Goal: Task Accomplishment & Management: Manage account settings

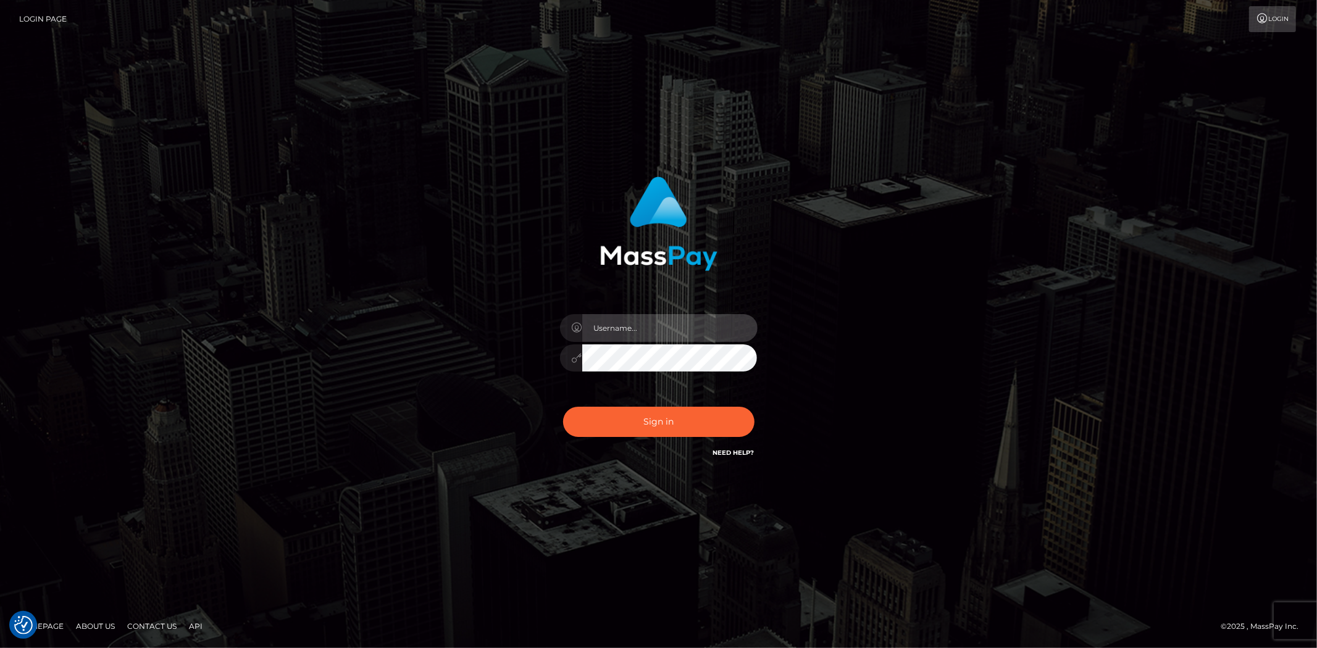
type input "Bern.Spree"
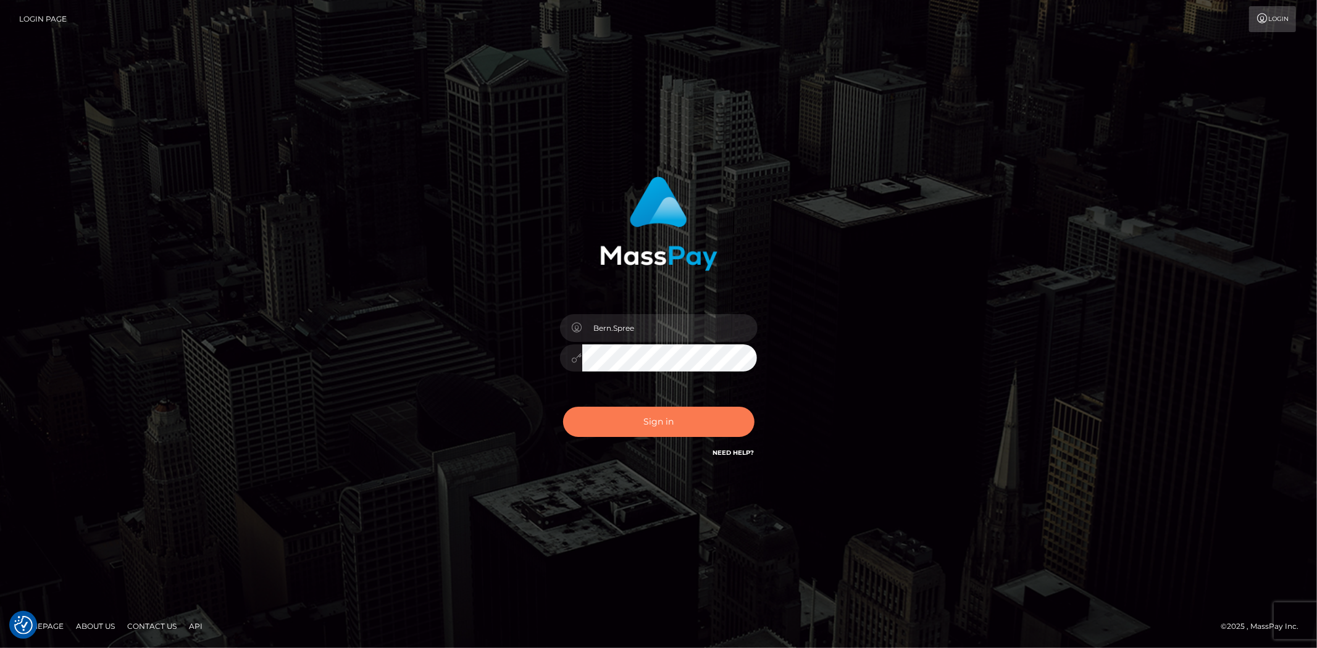
click at [685, 411] on button "Sign in" at bounding box center [658, 422] width 191 height 30
click at [639, 340] on input "text" at bounding box center [669, 328] width 175 height 28
type input "Bern.Spree"
click at [640, 409] on button "Sign in" at bounding box center [658, 422] width 191 height 30
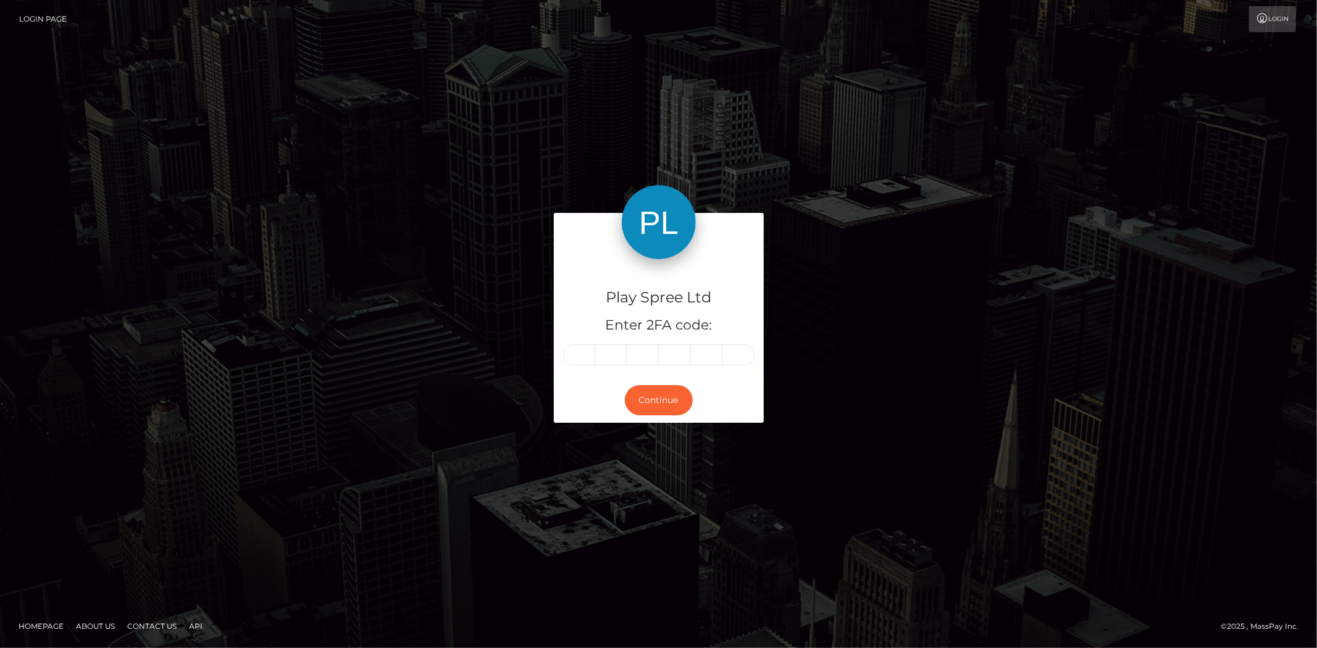
click at [578, 354] on input "text" at bounding box center [579, 354] width 32 height 21
type input "4"
type input "5"
type input "1"
type input "7"
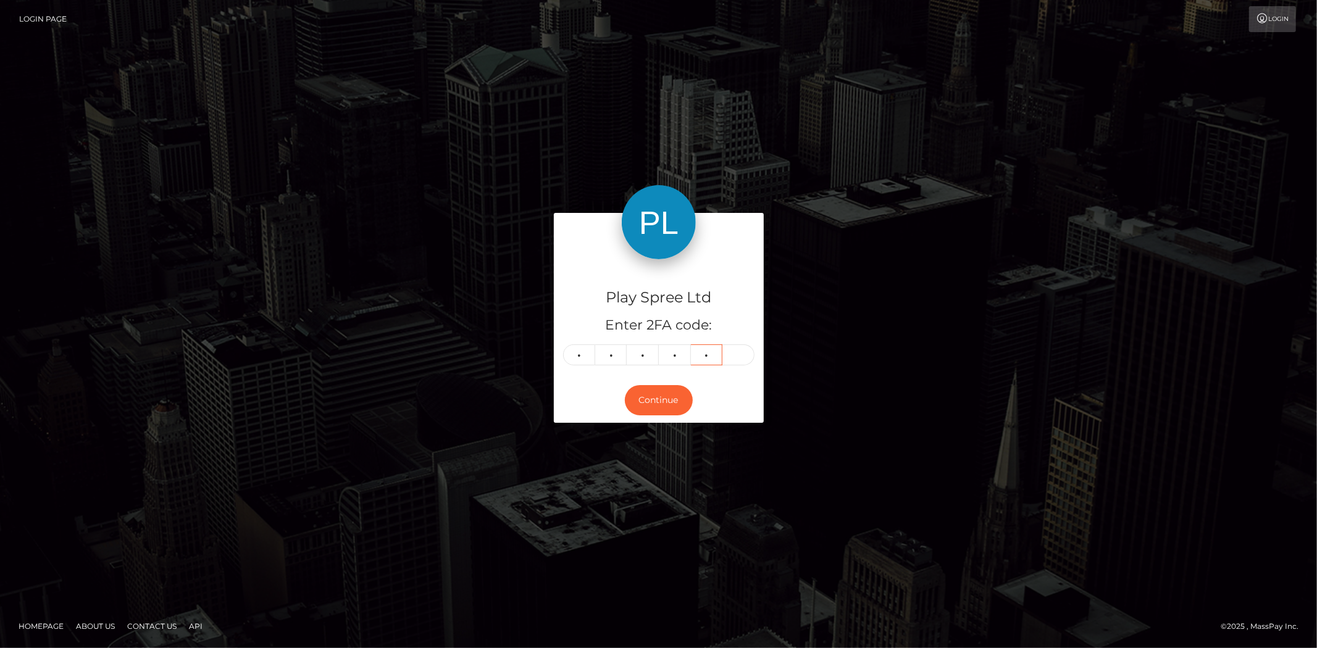
type input "0"
type input "3"
type input "2"
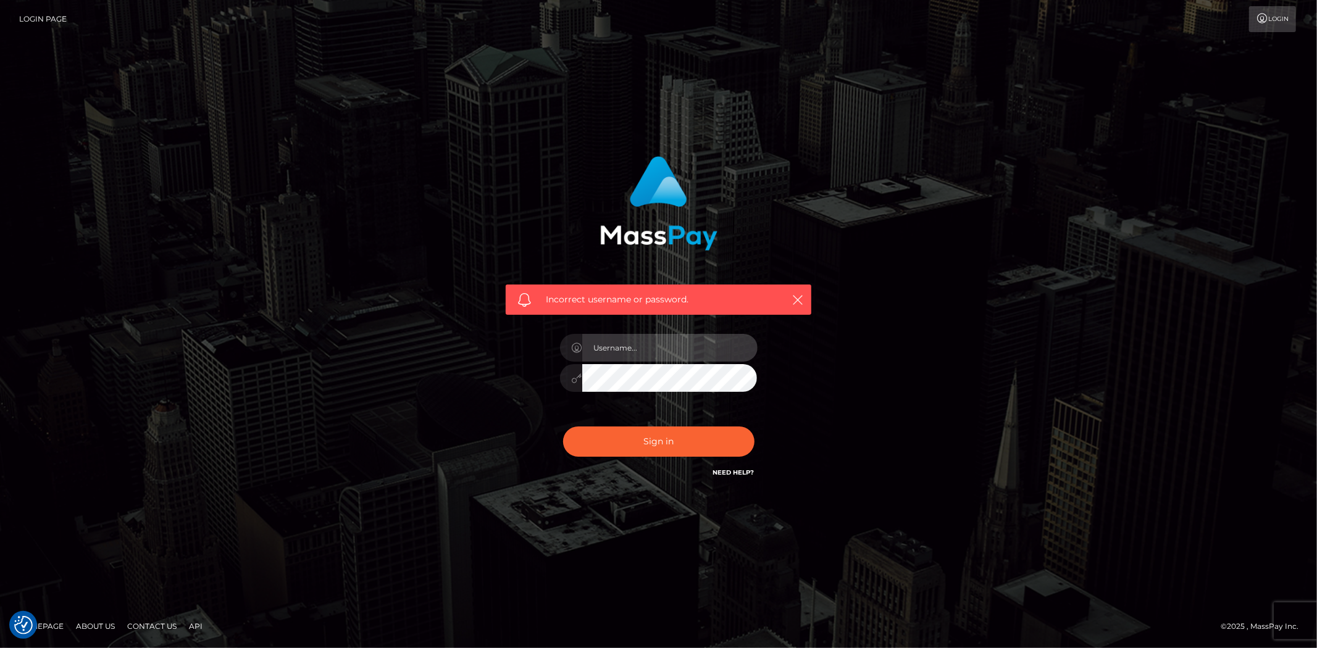
click at [617, 354] on input "text" at bounding box center [669, 348] width 175 height 28
type input "Bern.Spree"
click at [631, 435] on button "Sign in" at bounding box center [658, 442] width 191 height 30
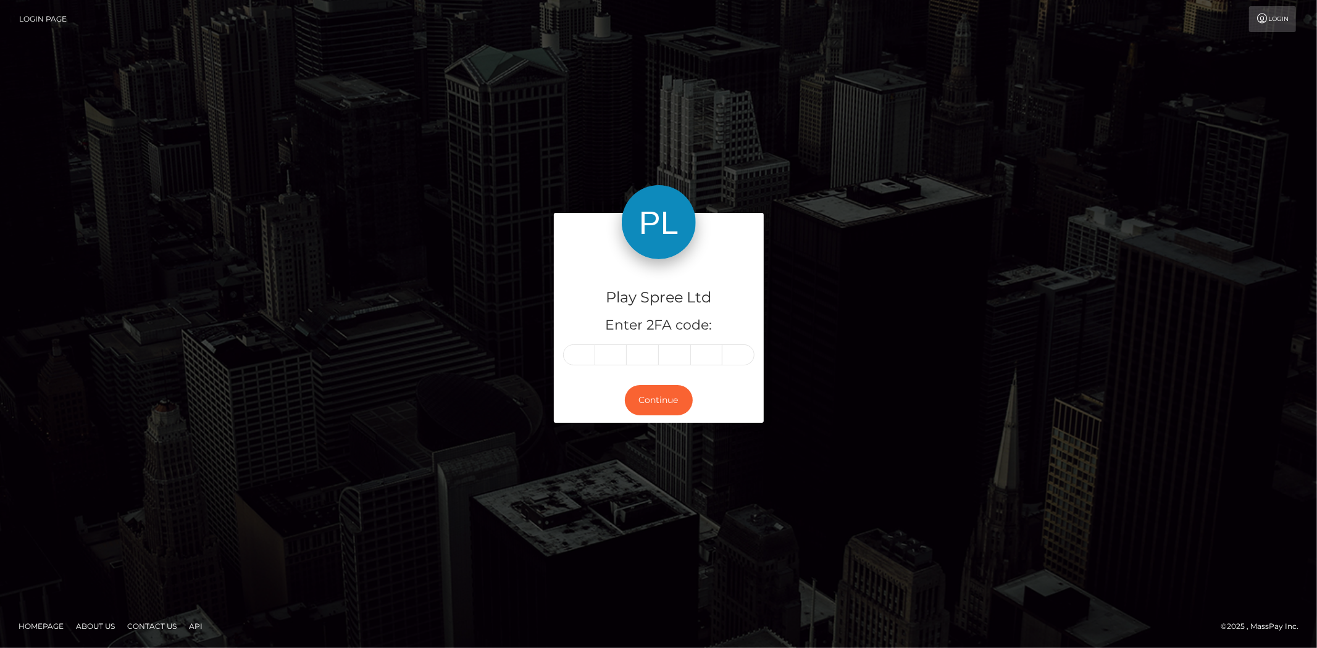
click at [588, 348] on input "text" at bounding box center [579, 354] width 32 height 21
type input "4"
type input "5"
type input "7"
type input "0"
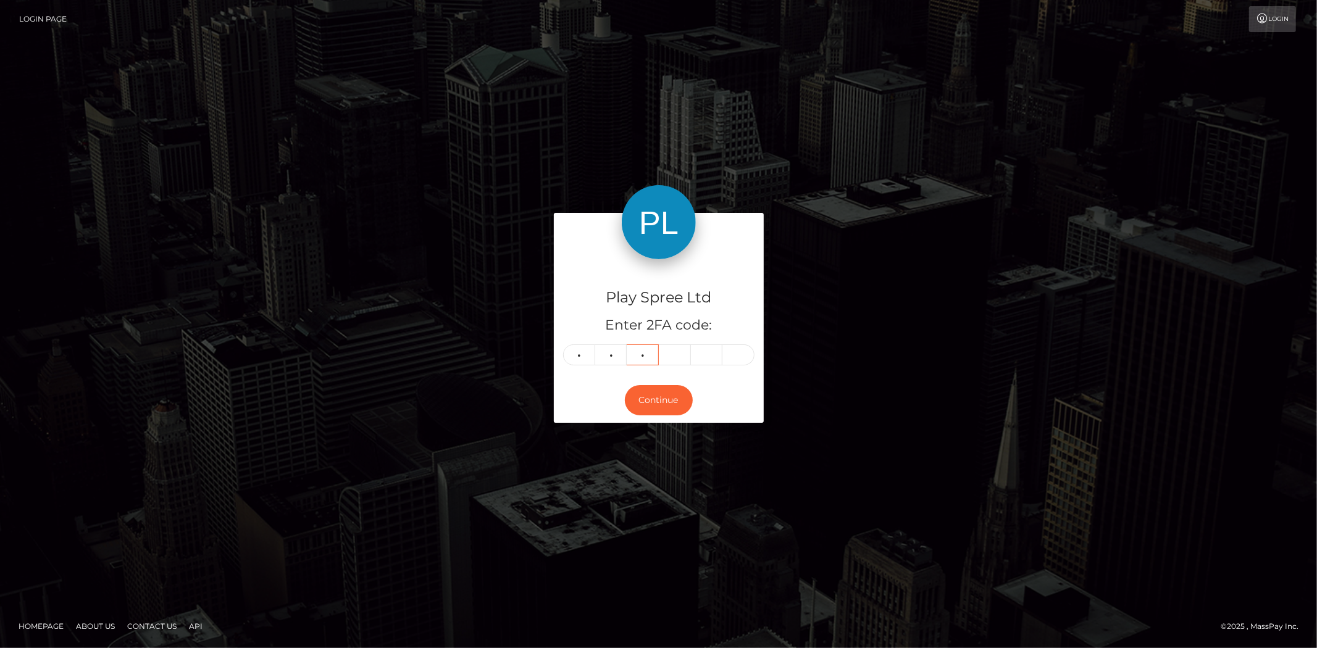
type input "8"
type input "2"
type input "0"
type input "5"
click at [643, 395] on button "Continue" at bounding box center [659, 400] width 68 height 30
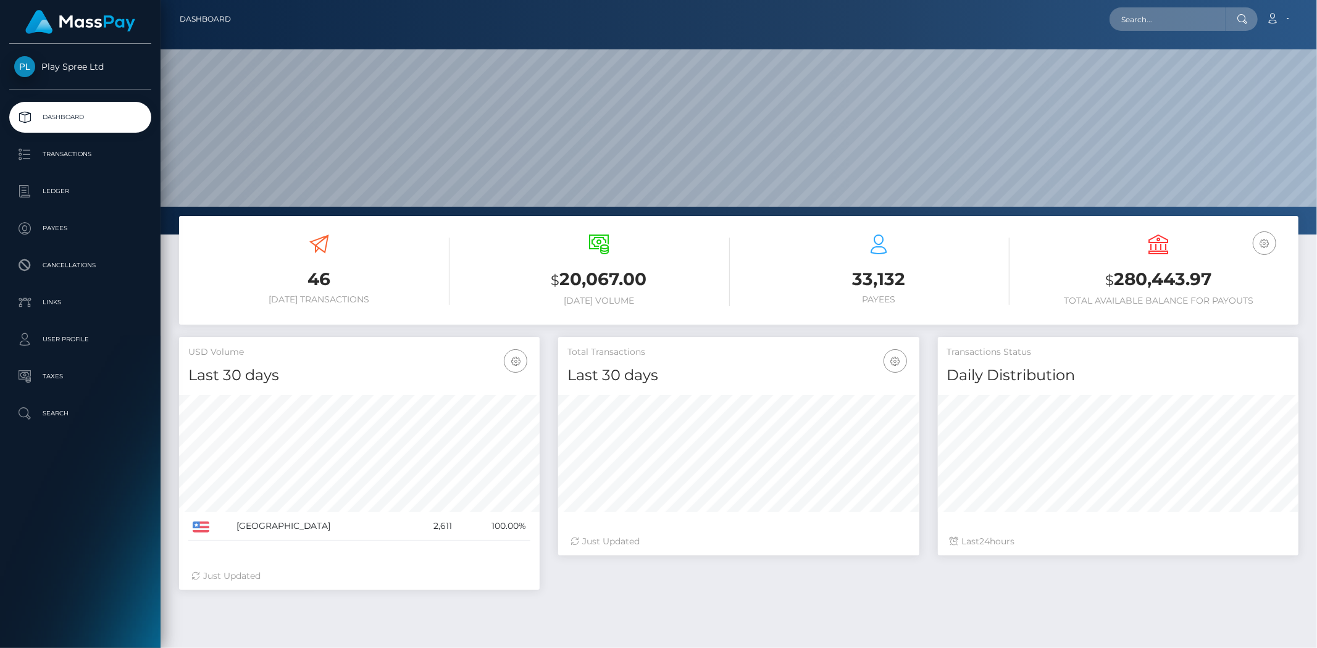
scroll to position [219, 361]
drag, startPoint x: 1112, startPoint y: 275, endPoint x: 1212, endPoint y: 278, distance: 99.4
click at [1212, 278] on h3 "$ 280,443.97" at bounding box center [1158, 279] width 261 height 25
copy h3 "280,443.97"
